Goal: Check status: Check status

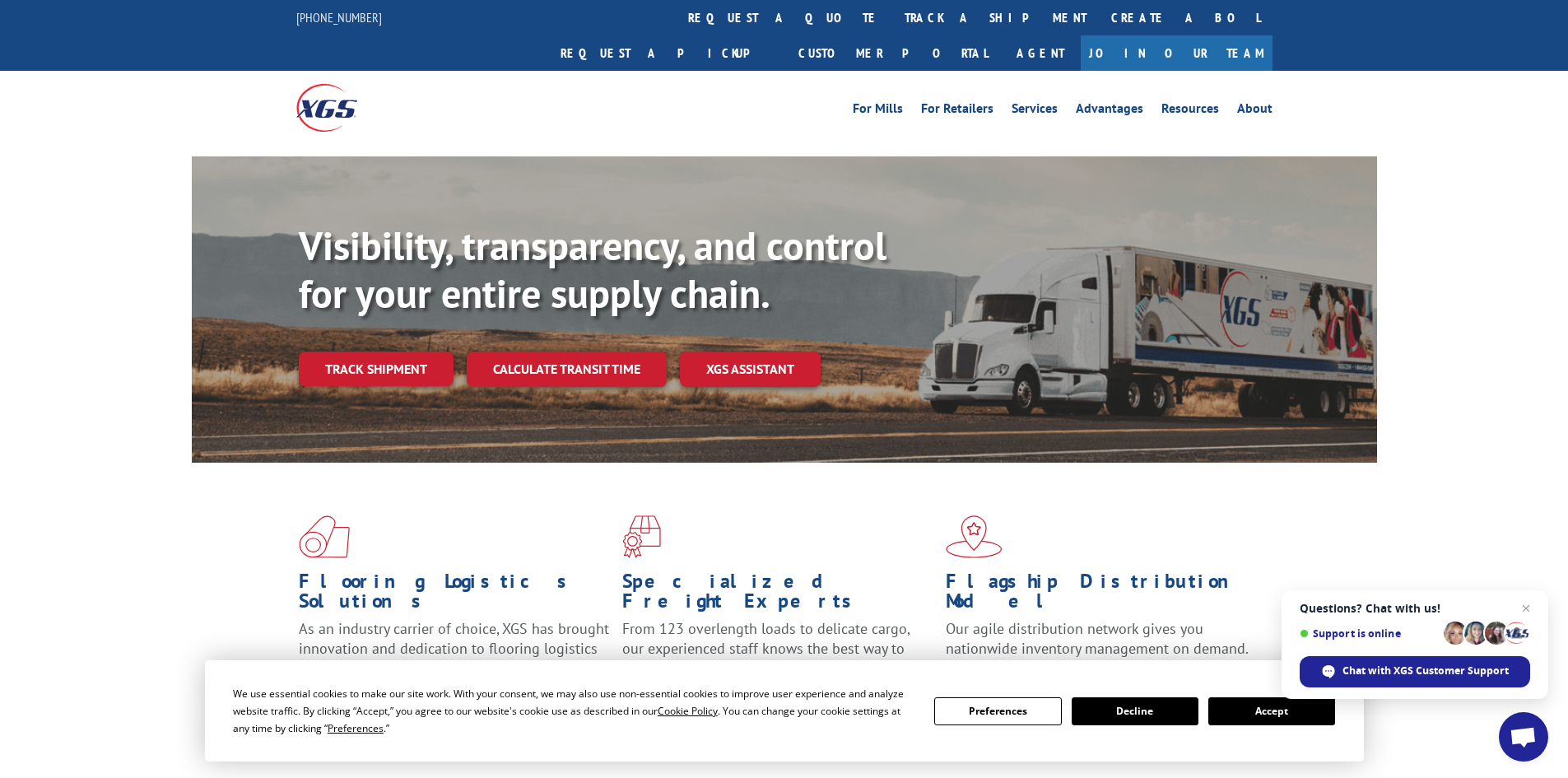
click at [893, 15] on link "track a shipment" at bounding box center [995, 18] width 206 height 35
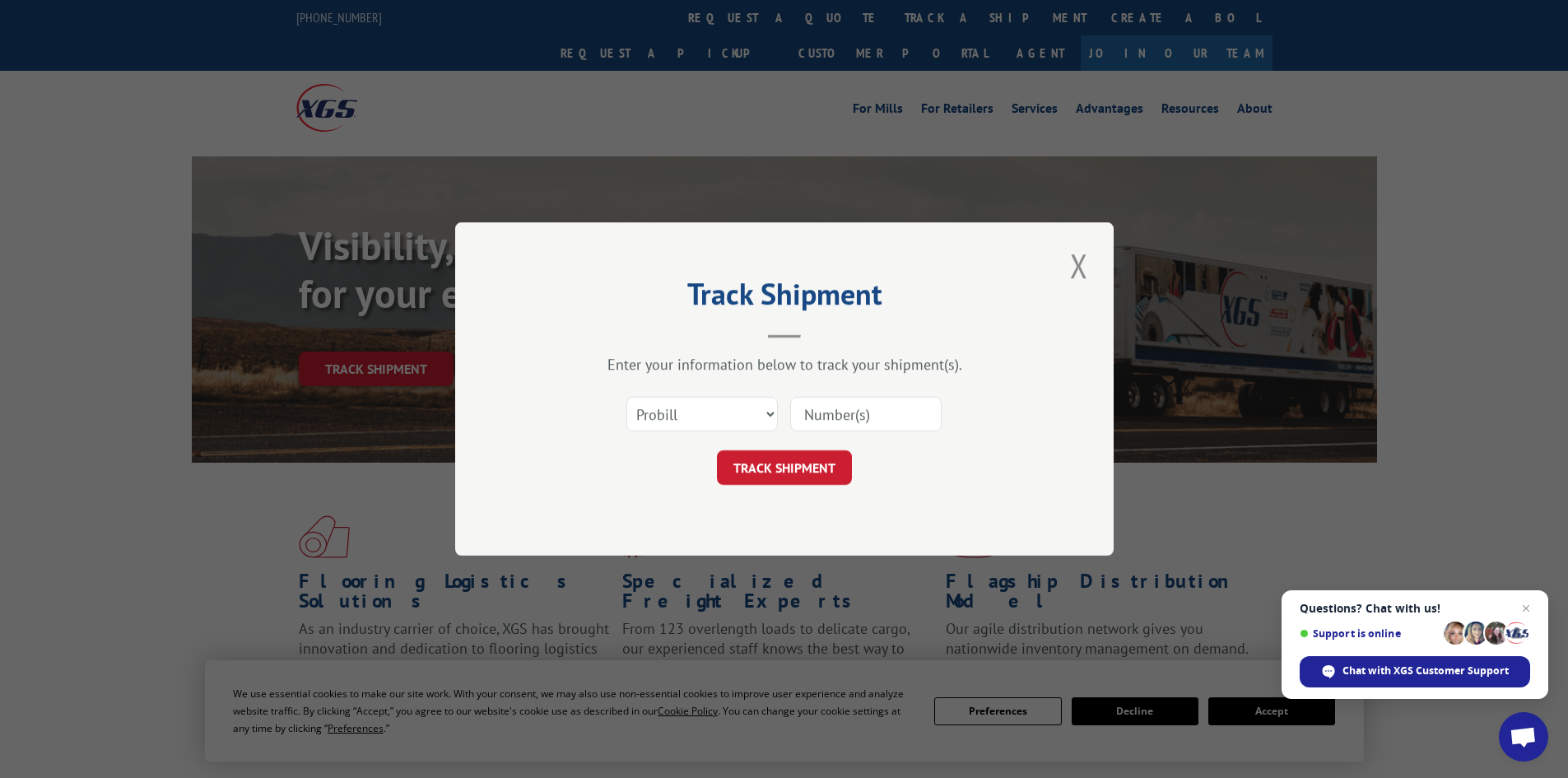
click at [826, 417] on input at bounding box center [865, 413] width 151 height 34
type input "643510"
click at [789, 464] on button "TRACK SHIPMENT" at bounding box center [785, 467] width 135 height 34
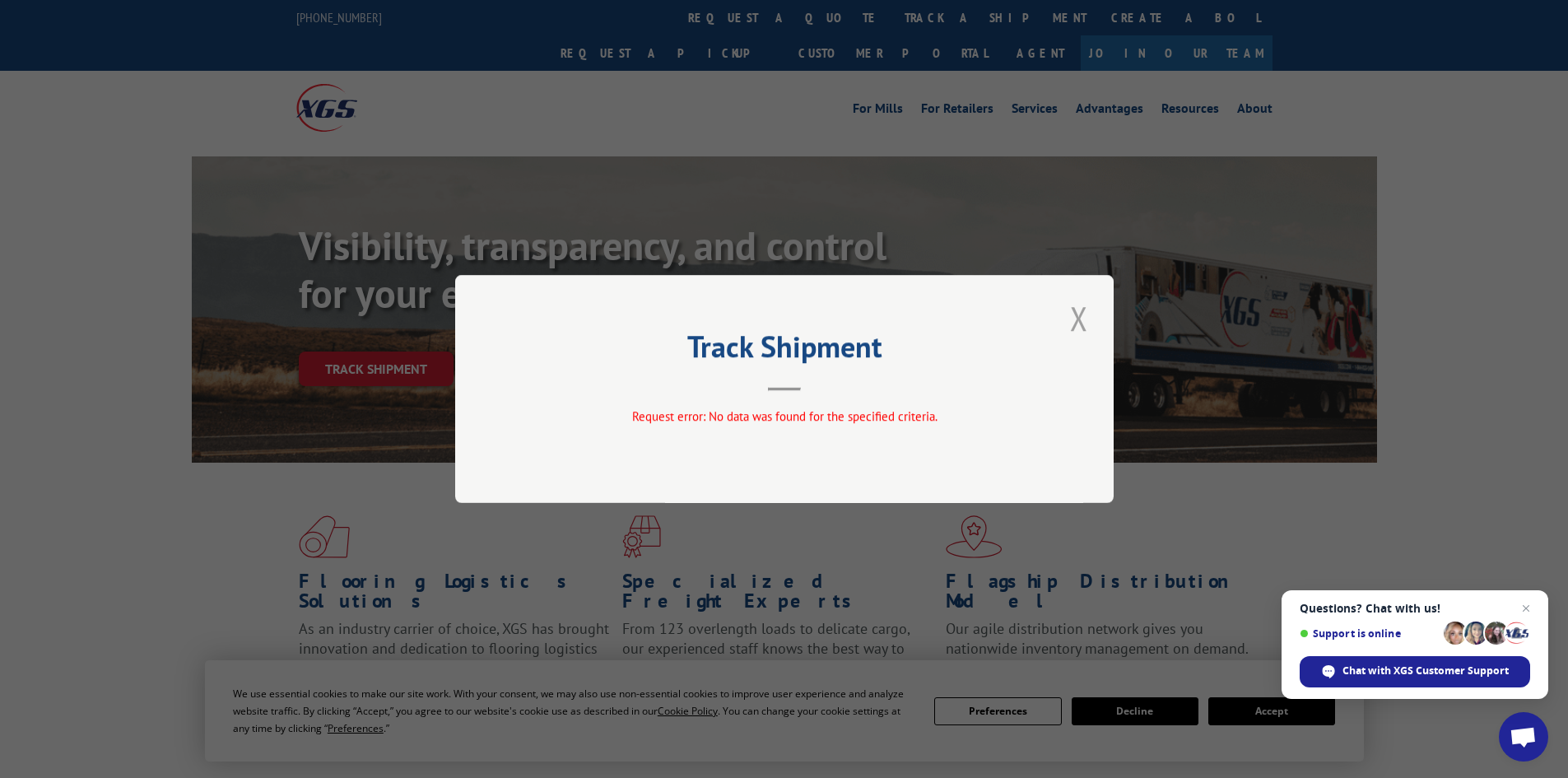
click at [1085, 319] on button "Close modal" at bounding box center [1080, 318] width 28 height 45
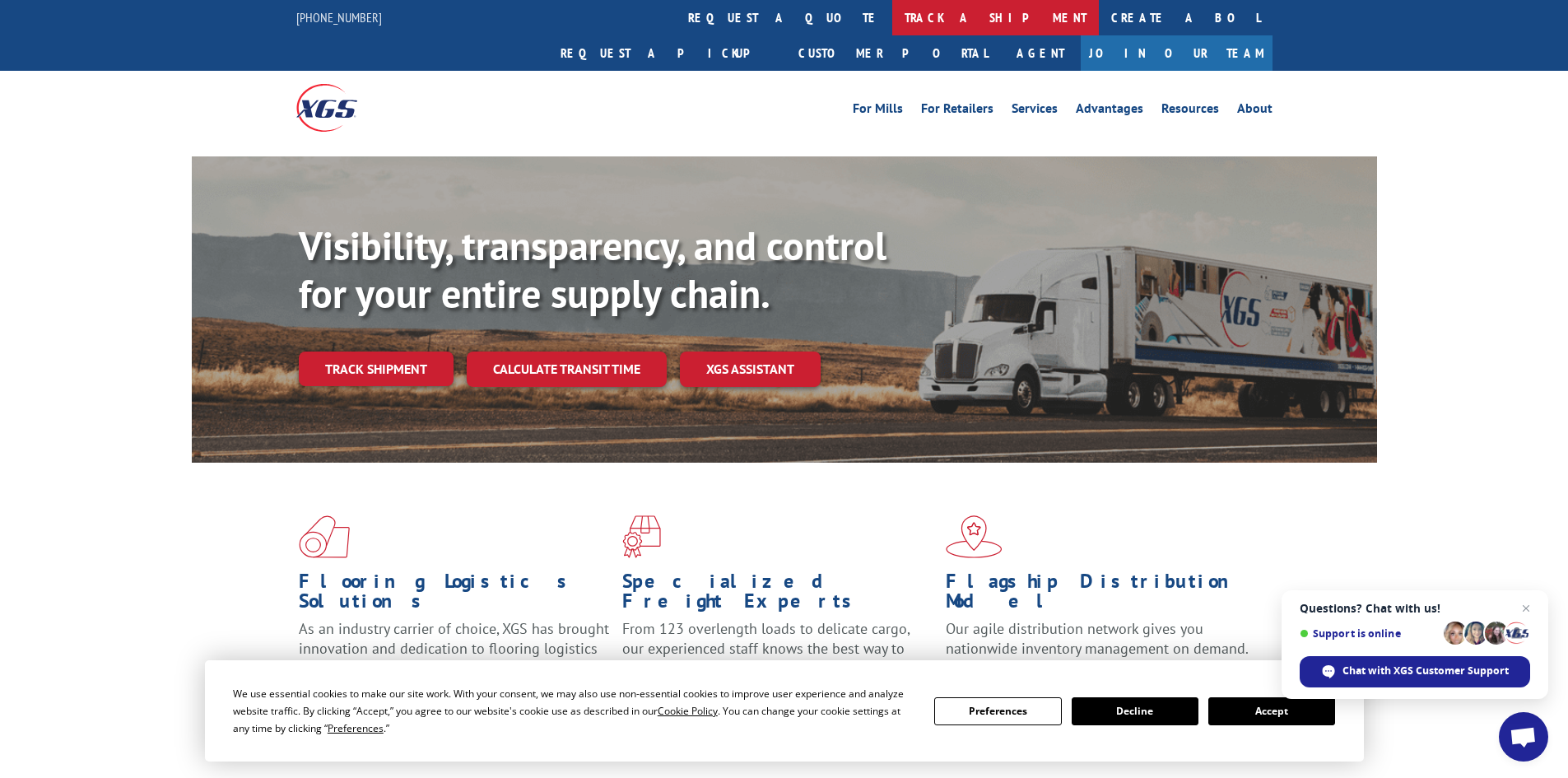
click at [893, 19] on link "track a shipment" at bounding box center [995, 18] width 206 height 35
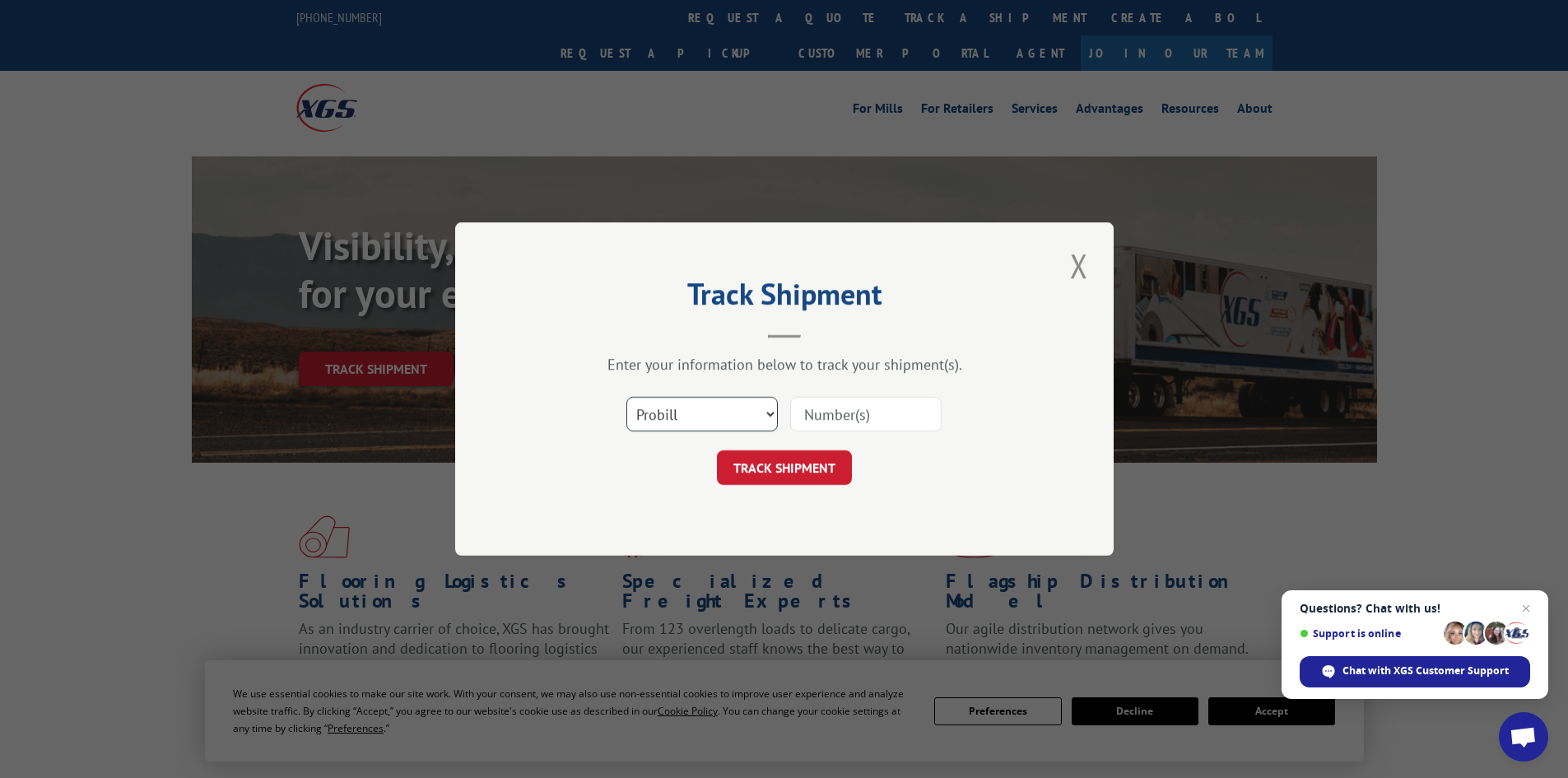
click at [731, 409] on select "Select category... Probill BOL PO" at bounding box center [701, 413] width 151 height 34
select select "bol"
click at [626, 397] on select "Select category... Probill BOL PO" at bounding box center [701, 413] width 151 height 34
click at [866, 412] on input at bounding box center [865, 413] width 151 height 34
type input "643510"
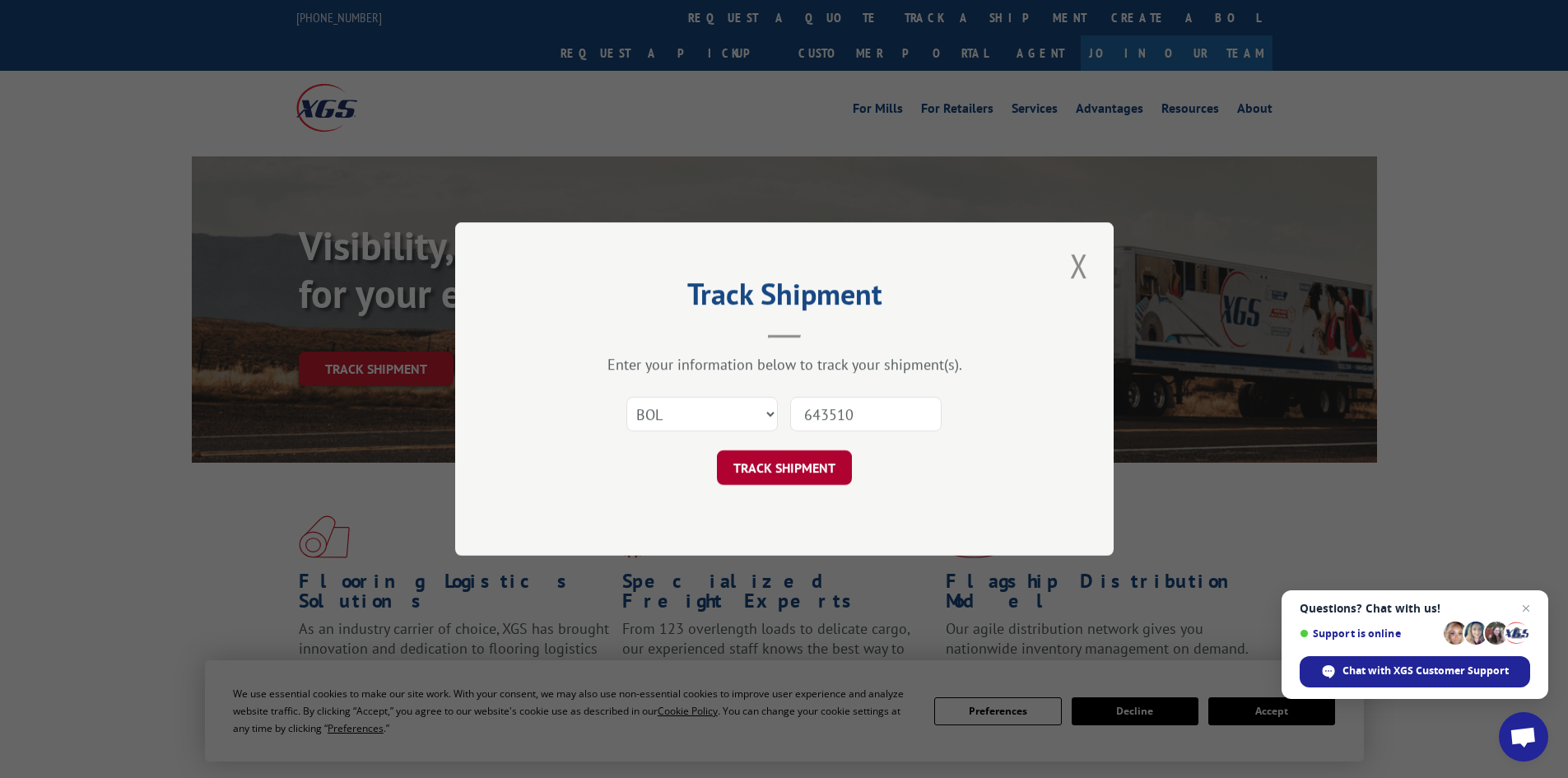
click at [801, 466] on button "TRACK SHIPMENT" at bounding box center [785, 467] width 135 height 34
